Goal: Use online tool/utility

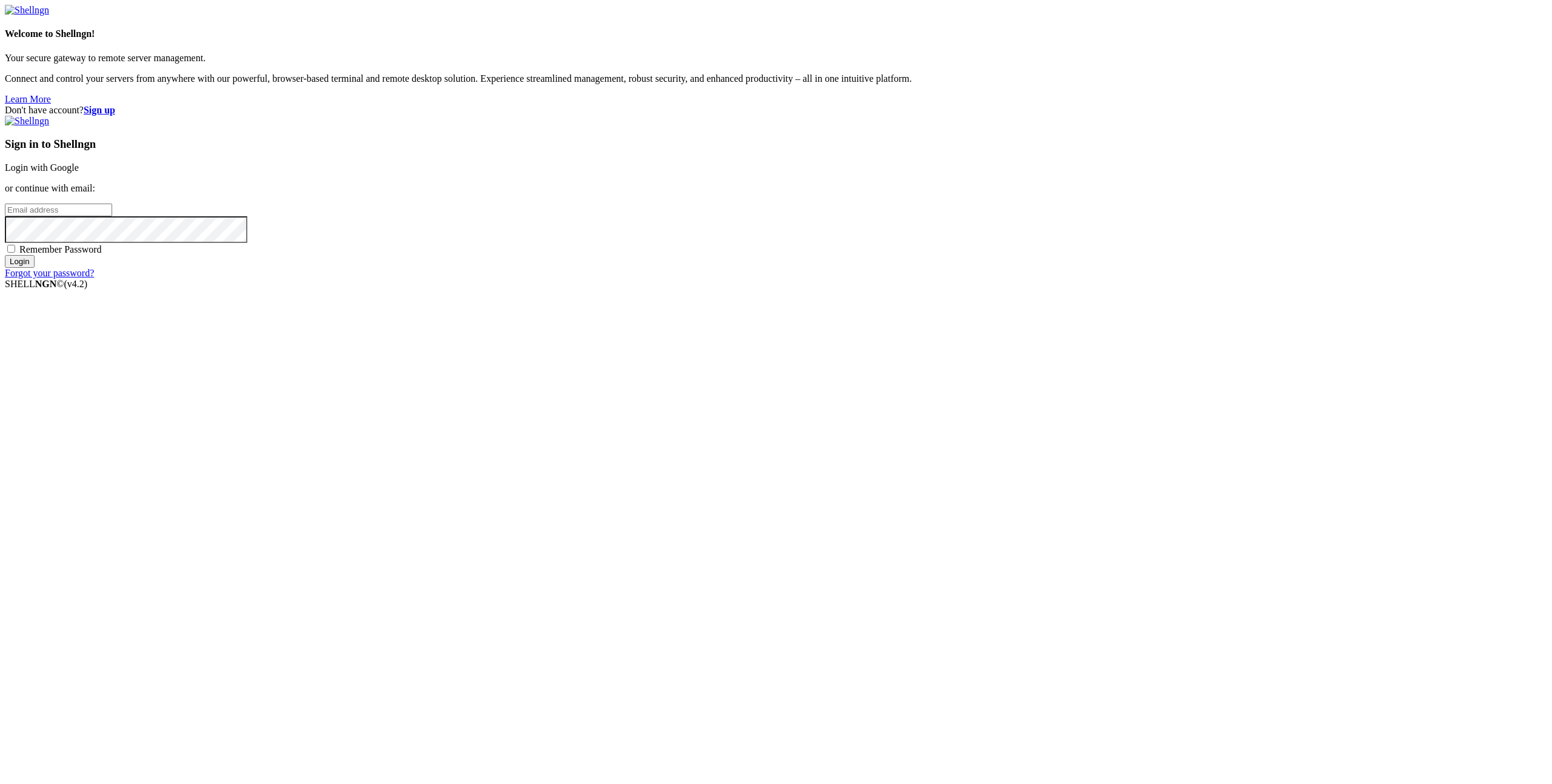
type input "[EMAIL_ADDRESS][DOMAIN_NAME]"
click at [34, 268] on input "Login" at bounding box center [20, 261] width 30 height 12
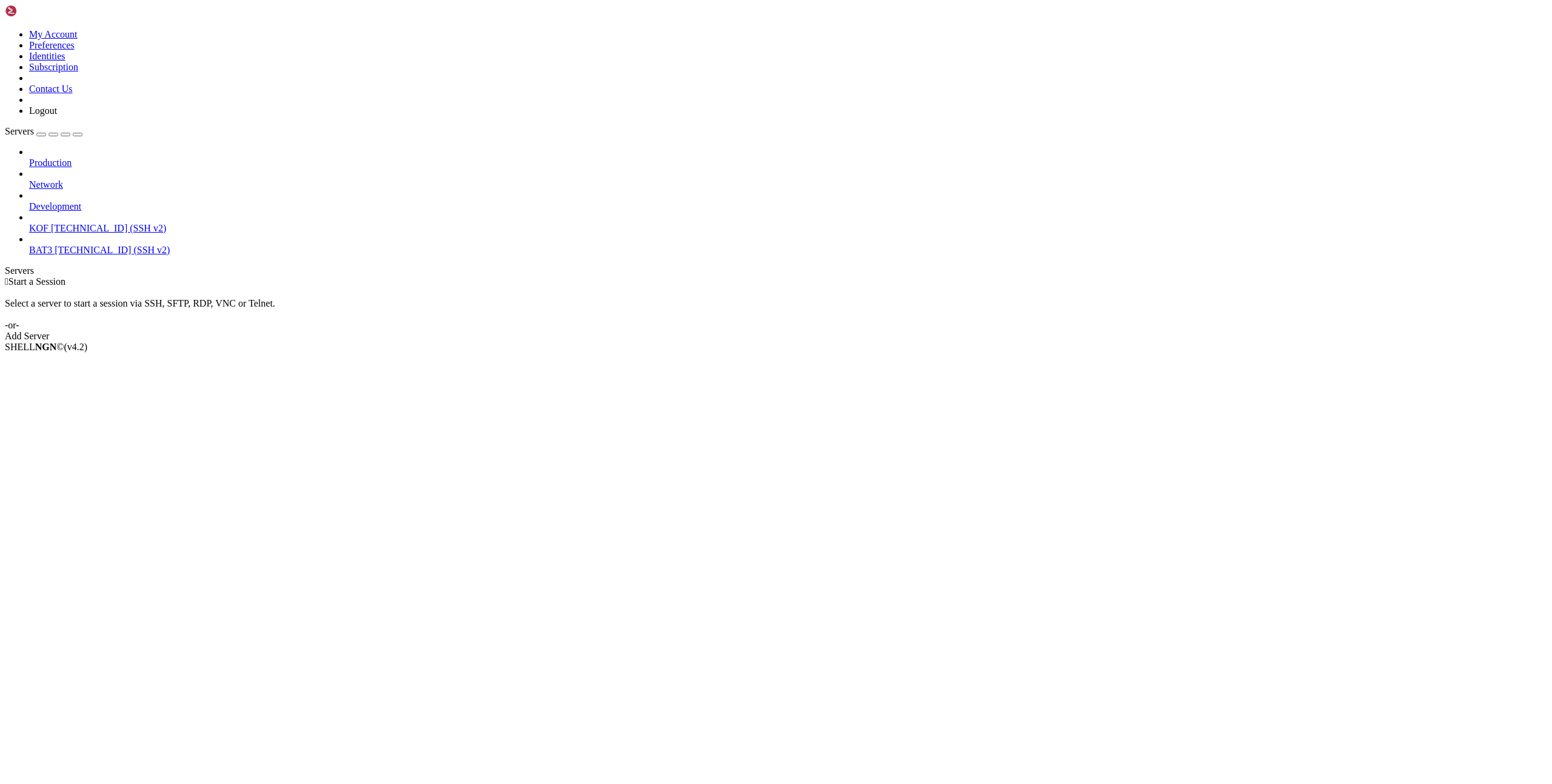
click at [52, 223] on span "[TECHNICAL_ID] (SSH v2)" at bounding box center [108, 228] width 115 height 10
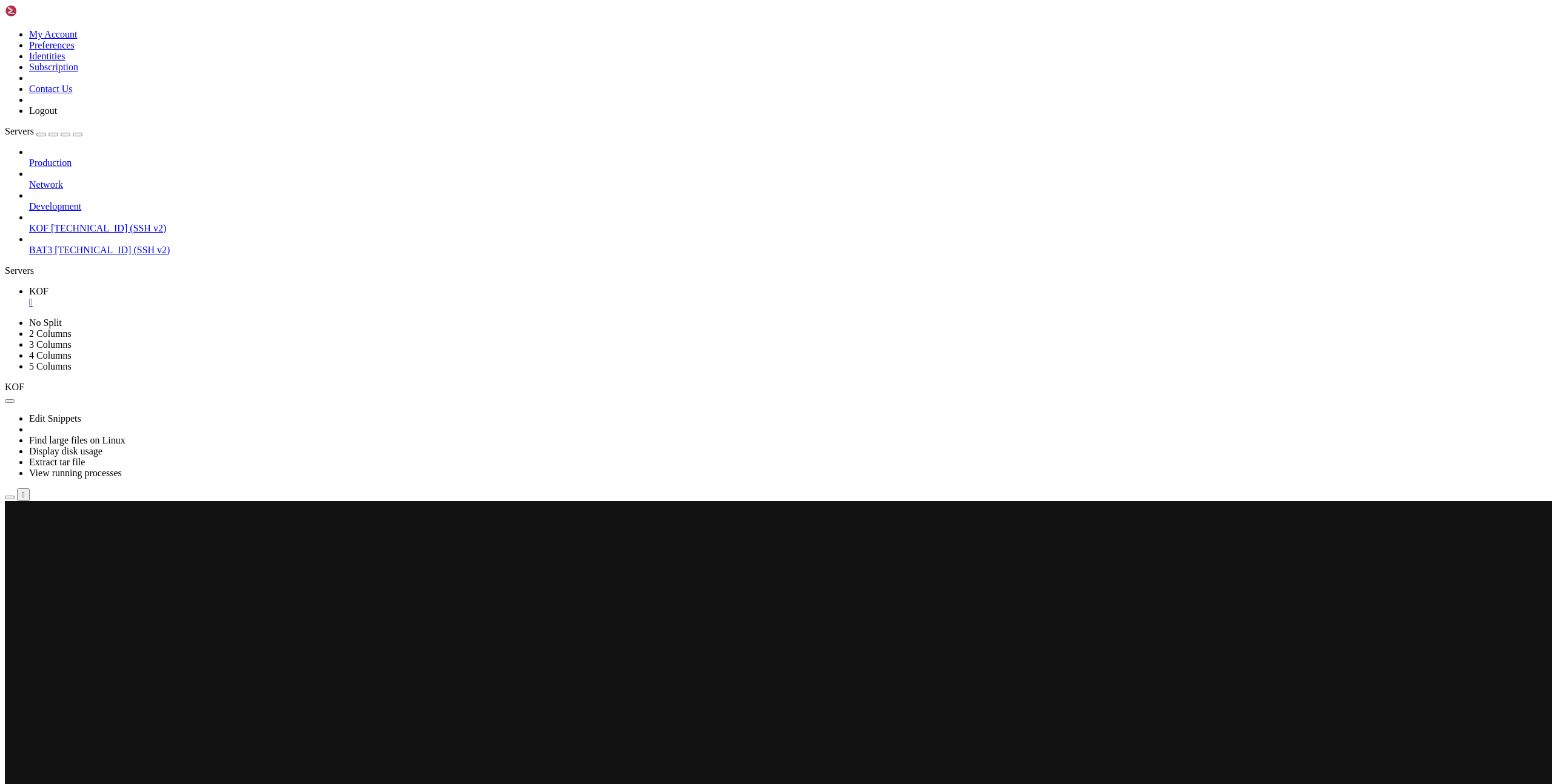
scroll to position [161, 0]
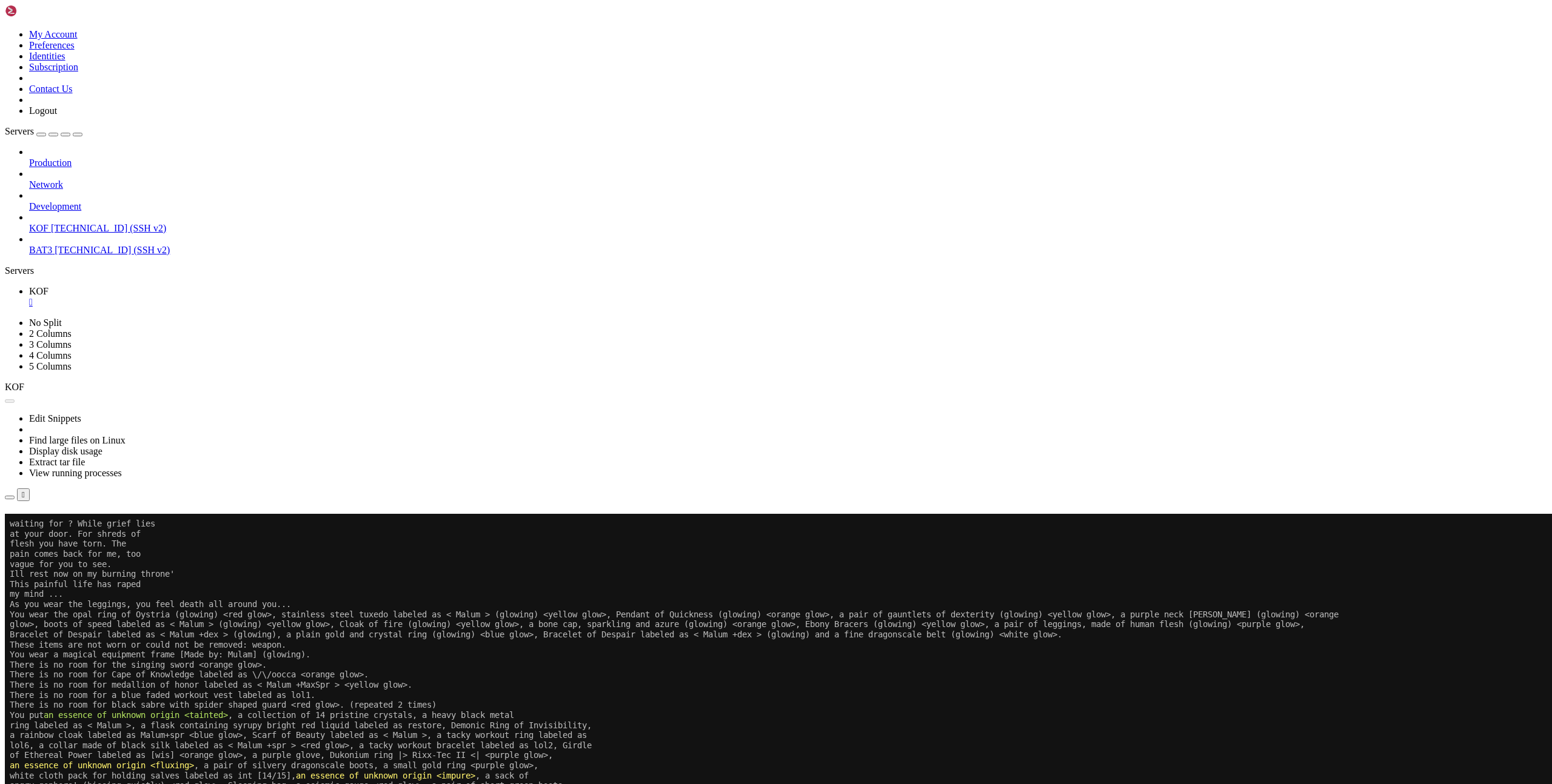
click at [53, 525] on button "Reconnect" at bounding box center [29, 531] width 49 height 12
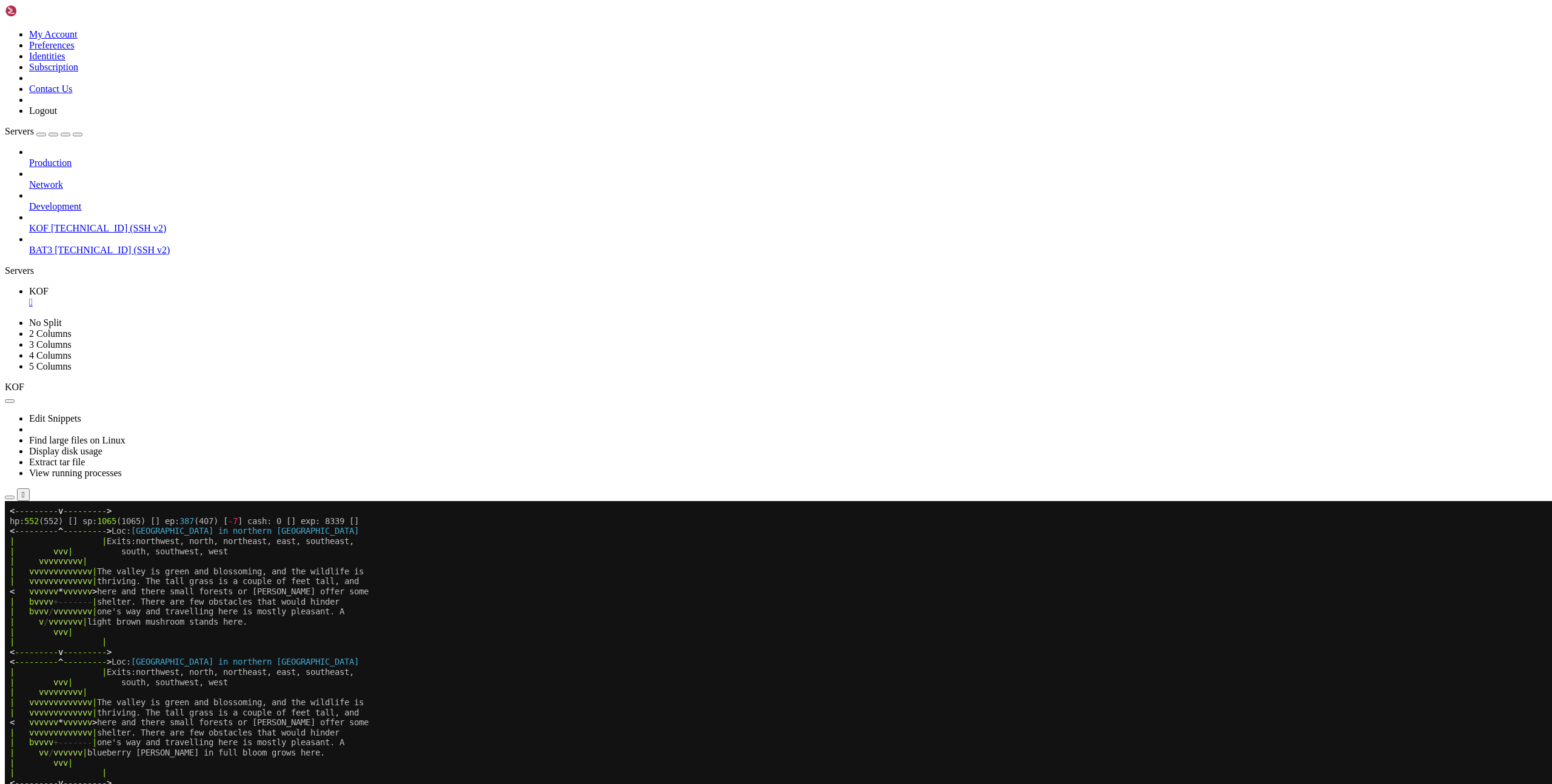
scroll to position [241, 0]
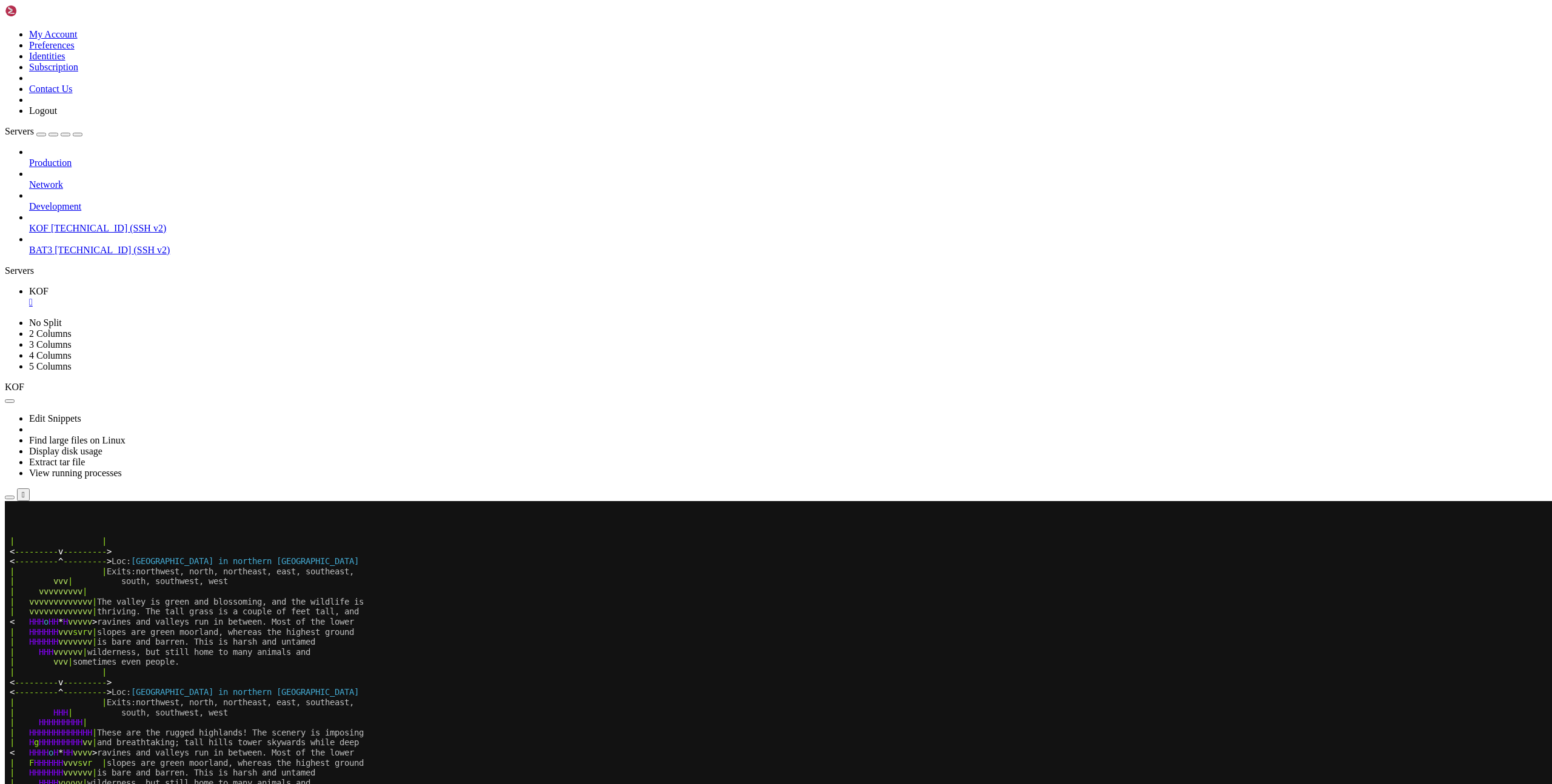
scroll to position [241, 0]
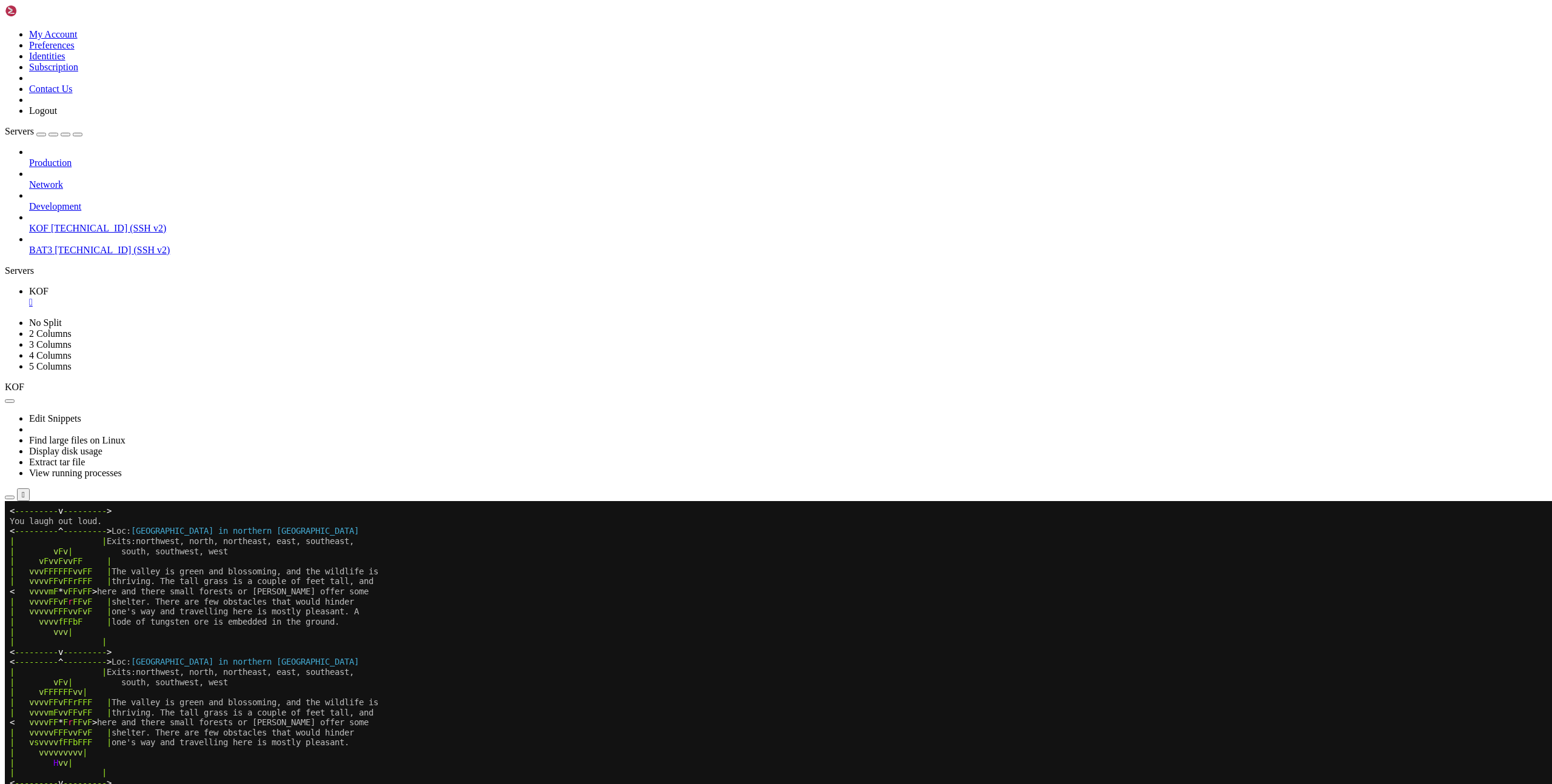
scroll to position [322, 0]
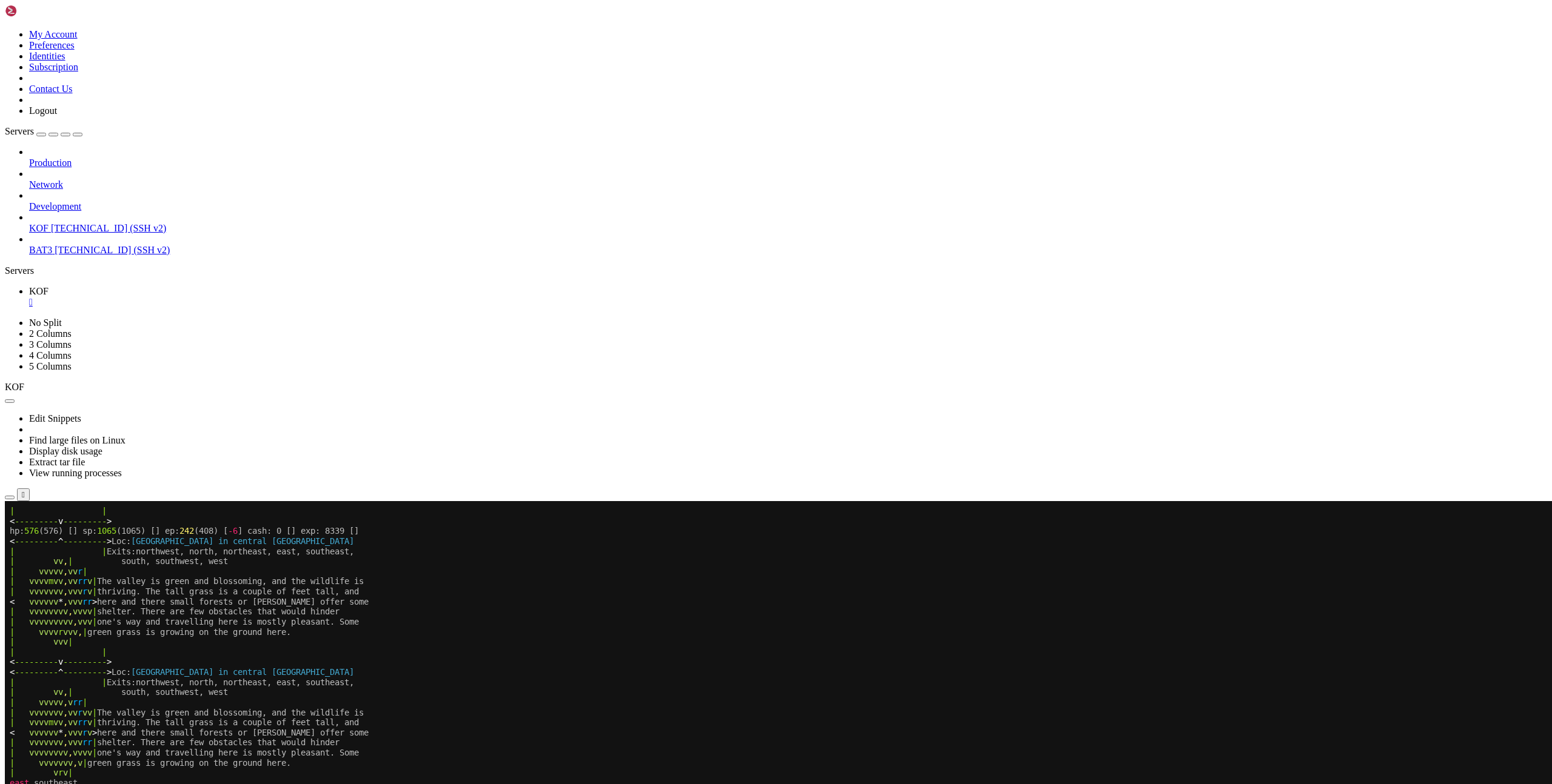
scroll to position [332, 0]
